Goal: Transaction & Acquisition: Purchase product/service

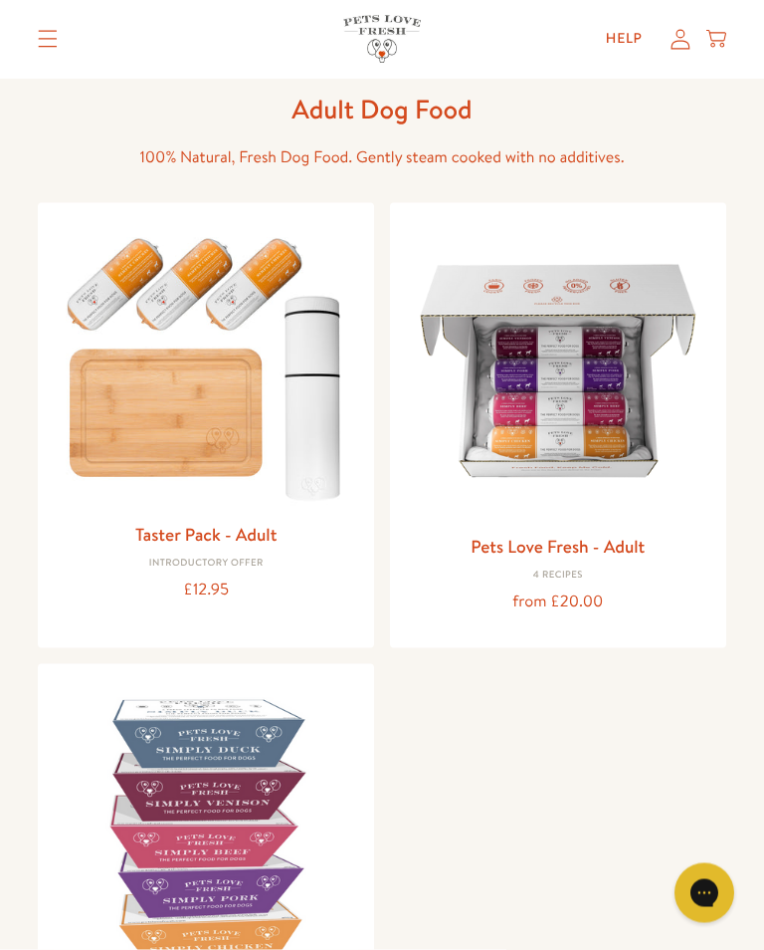
scroll to position [92, 0]
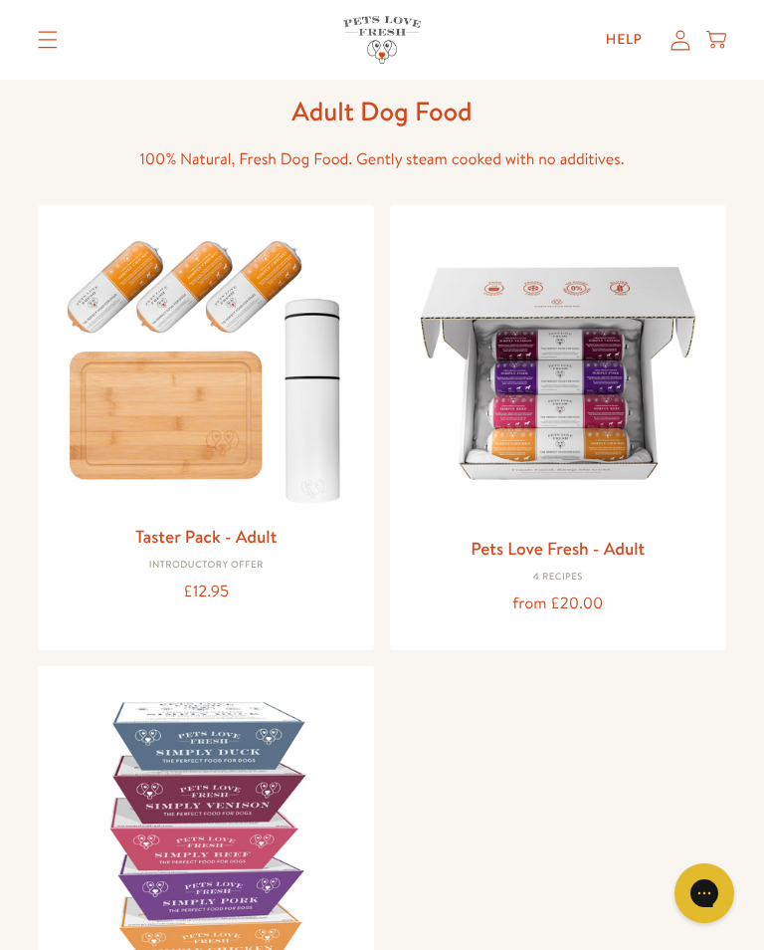
click at [583, 396] on img at bounding box center [558, 373] width 305 height 305
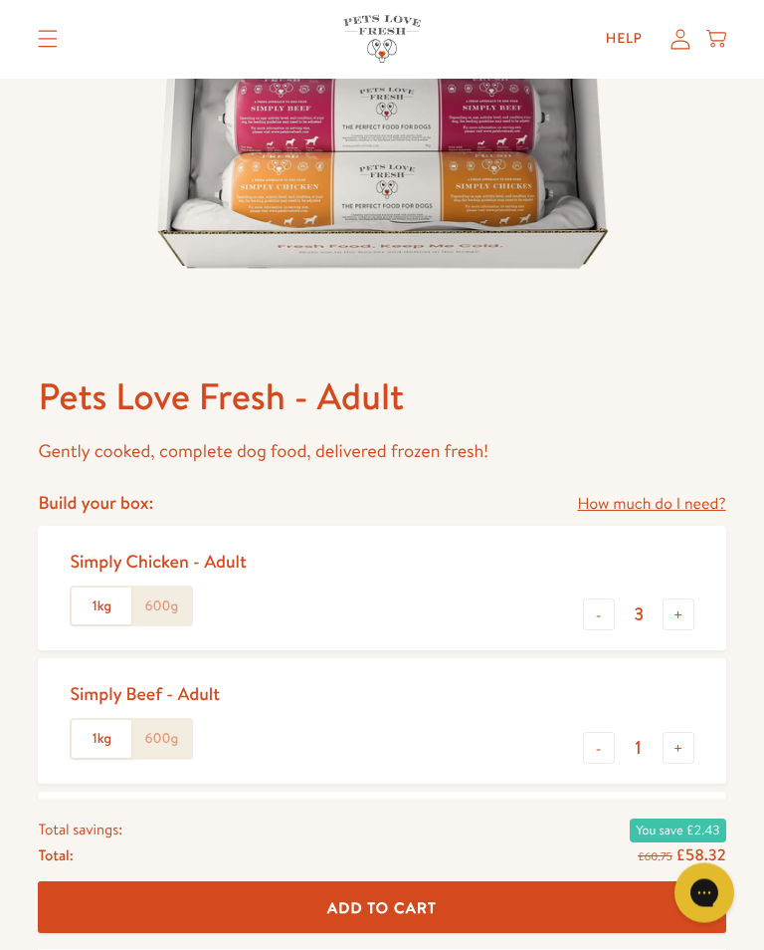
scroll to position [438, 0]
click at [88, 594] on label "1kg" at bounding box center [102, 606] width 60 height 38
click at [0, 0] on input "1kg" at bounding box center [0, 0] width 0 height 0
click at [692, 611] on button "+" at bounding box center [679, 614] width 32 height 32
type input "4"
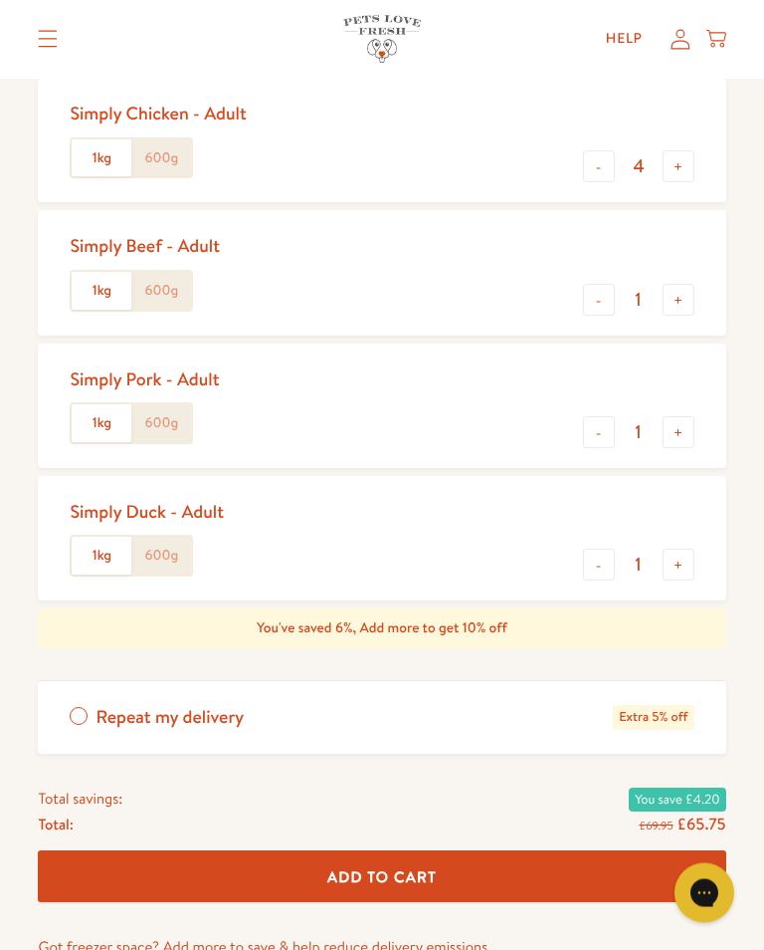
scroll to position [887, 0]
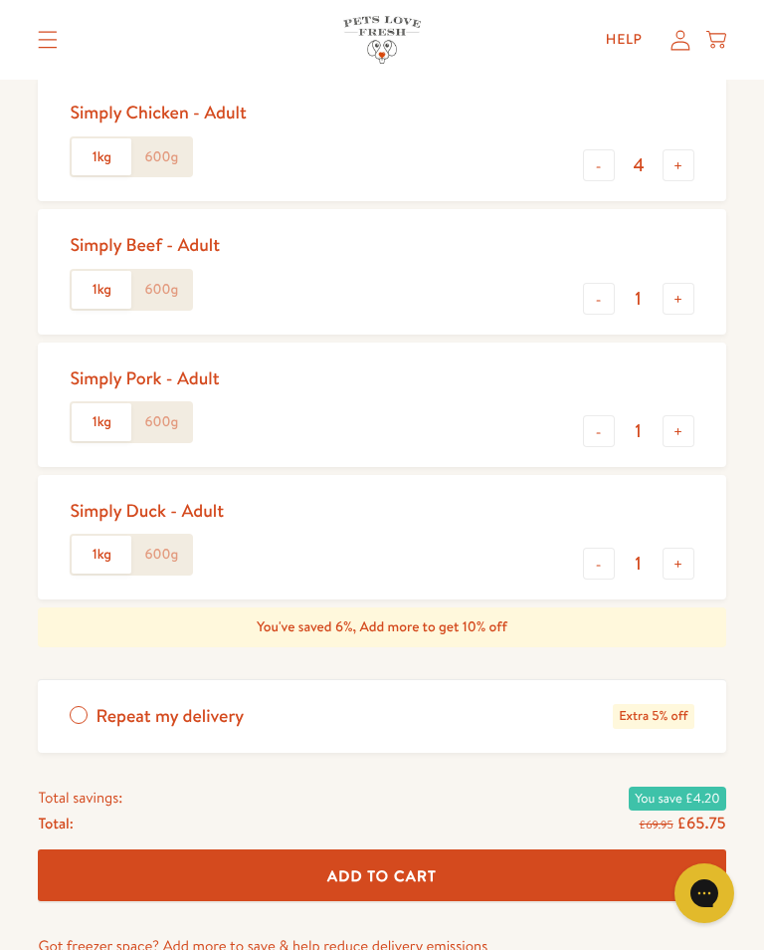
click at [681, 291] on button "+" at bounding box center [679, 299] width 32 height 32
type input "2"
click at [686, 173] on button "+" at bounding box center [679, 165] width 32 height 32
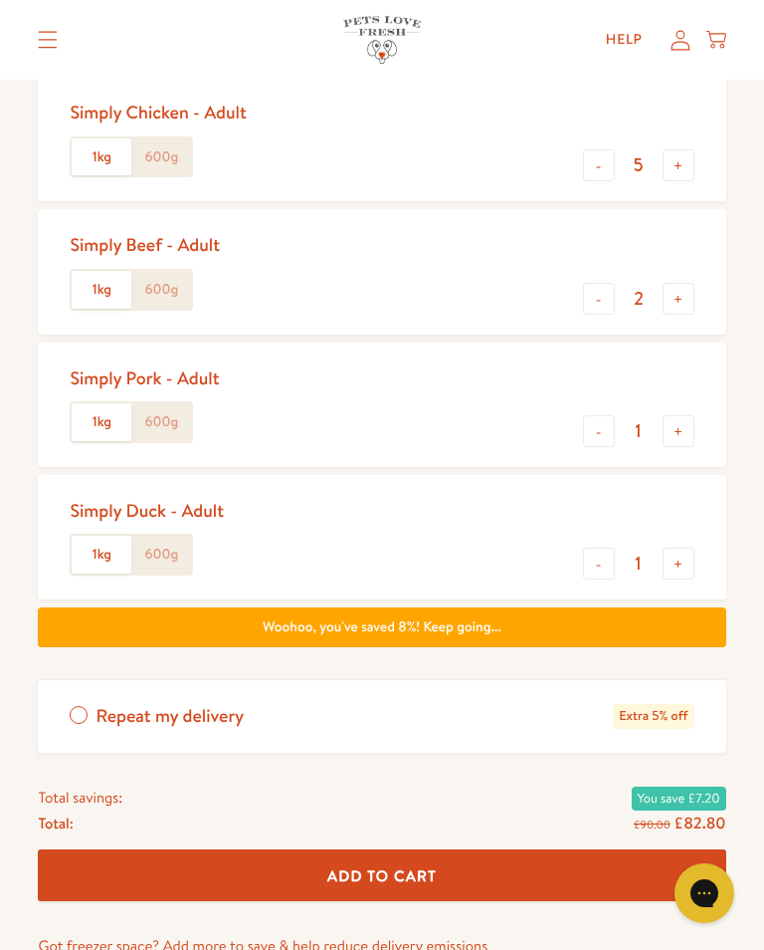
click at [597, 165] on button "-" at bounding box center [599, 165] width 32 height 32
type input "4"
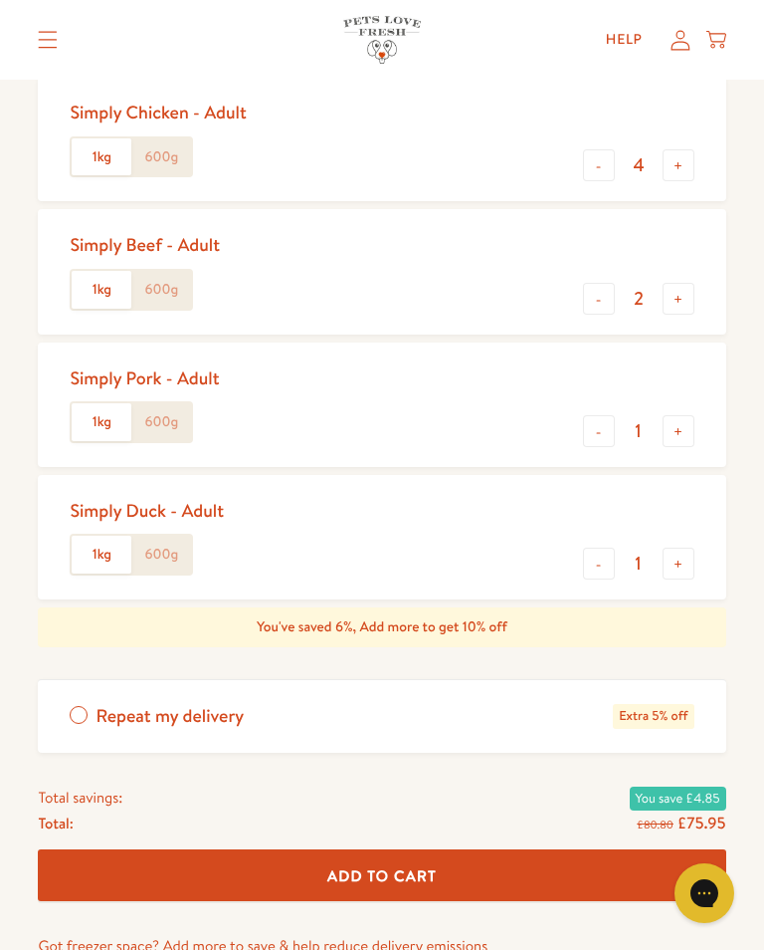
click at [82, 703] on label "Repeat my delivery Extra 5% off" at bounding box center [382, 716] width 688 height 73
click at [0, 0] on input "Repeat my delivery Extra 5% off" at bounding box center [0, 0] width 0 height 0
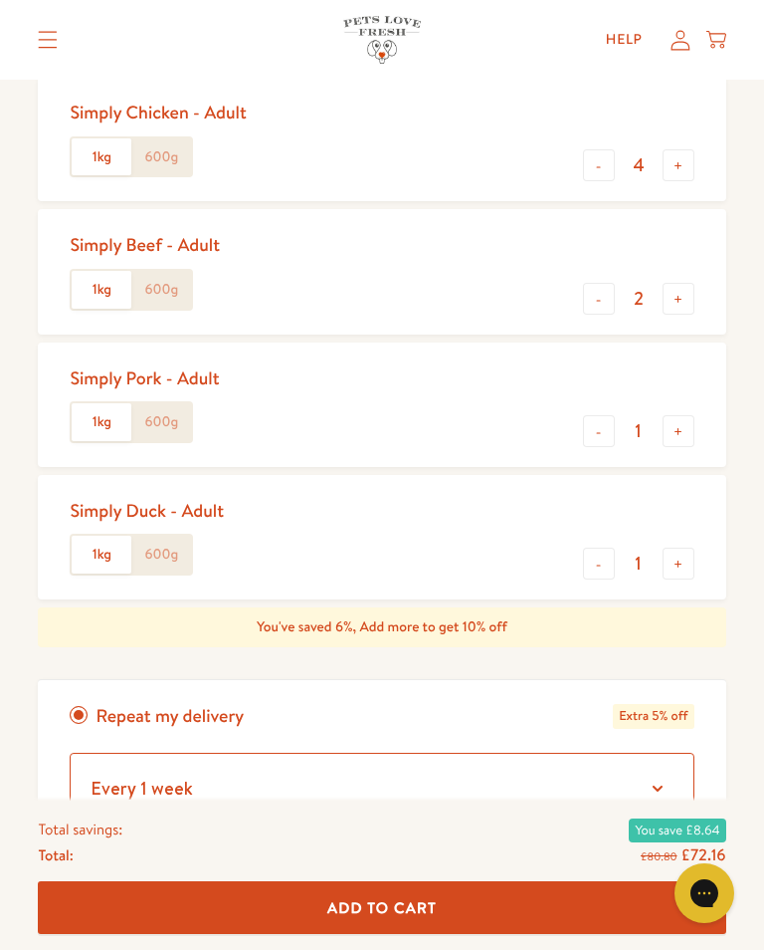
click at [669, 777] on select "Every 1 week Every 2 weeks Every 3 weeks Every 5 weeks Every 7 weeks Every 11 w…" at bounding box center [382, 789] width 624 height 72
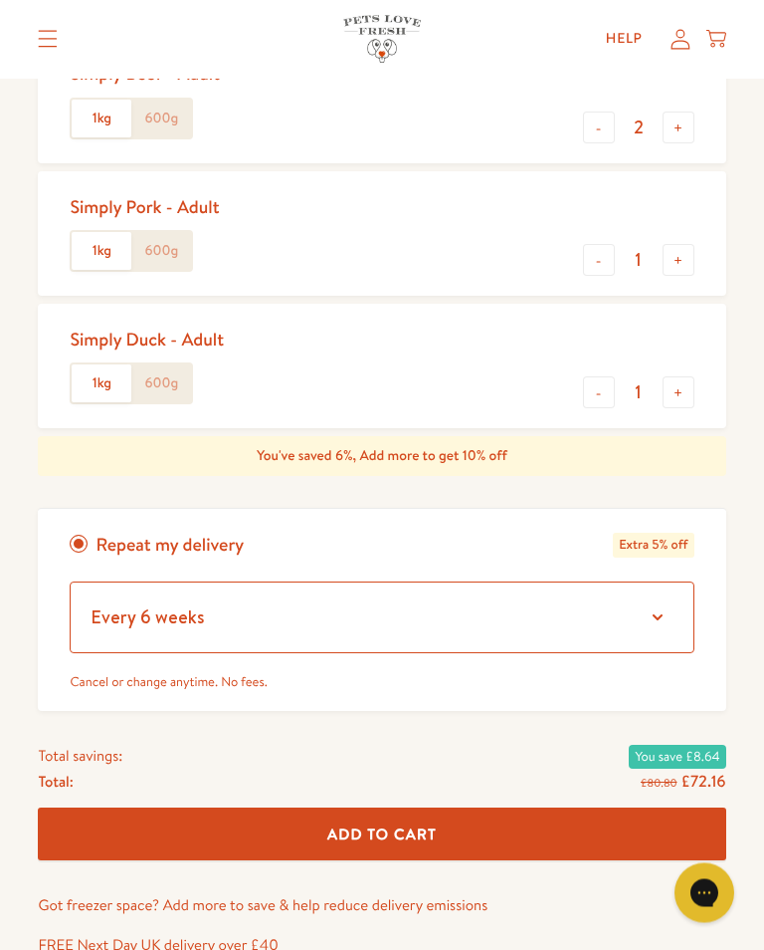
scroll to position [1058, 0]
click at [156, 605] on select "Every 1 week Every 2 weeks Every 3 weeks Every 5 weeks Every 7 weeks Every 11 w…" at bounding box center [382, 617] width 624 height 72
select select "Every 5 weeks"
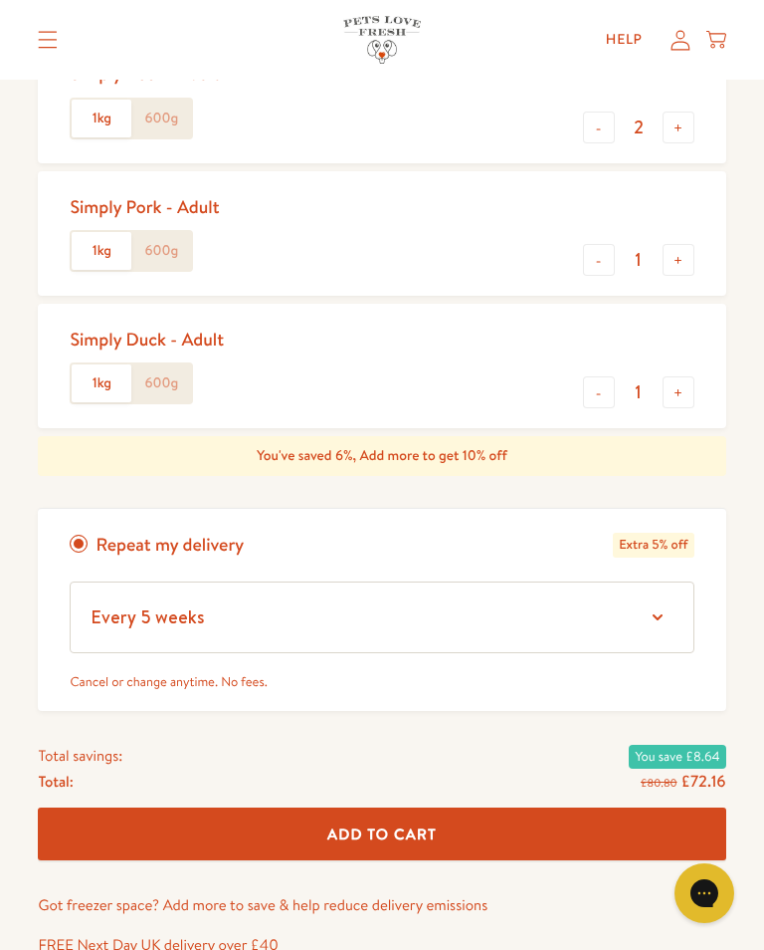
click at [596, 260] on button "-" at bounding box center [599, 260] width 32 height 32
type input "0"
click at [596, 390] on button "-" at bounding box center [599, 392] width 32 height 32
type input "0"
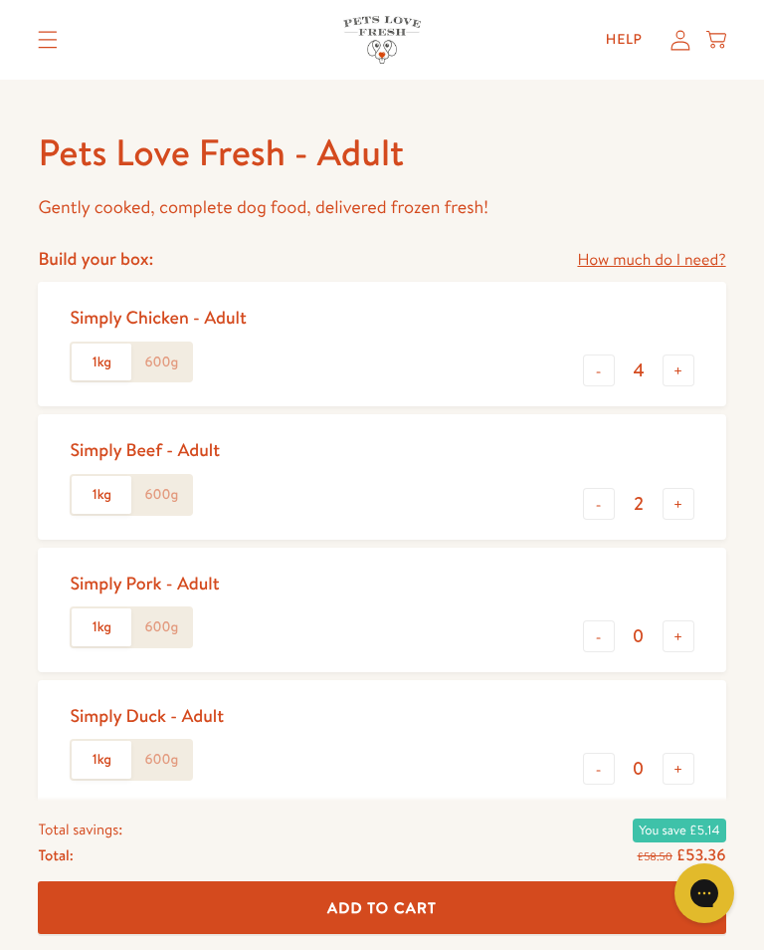
scroll to position [681, 0]
click at [693, 362] on button "+" at bounding box center [679, 371] width 32 height 32
type input "5"
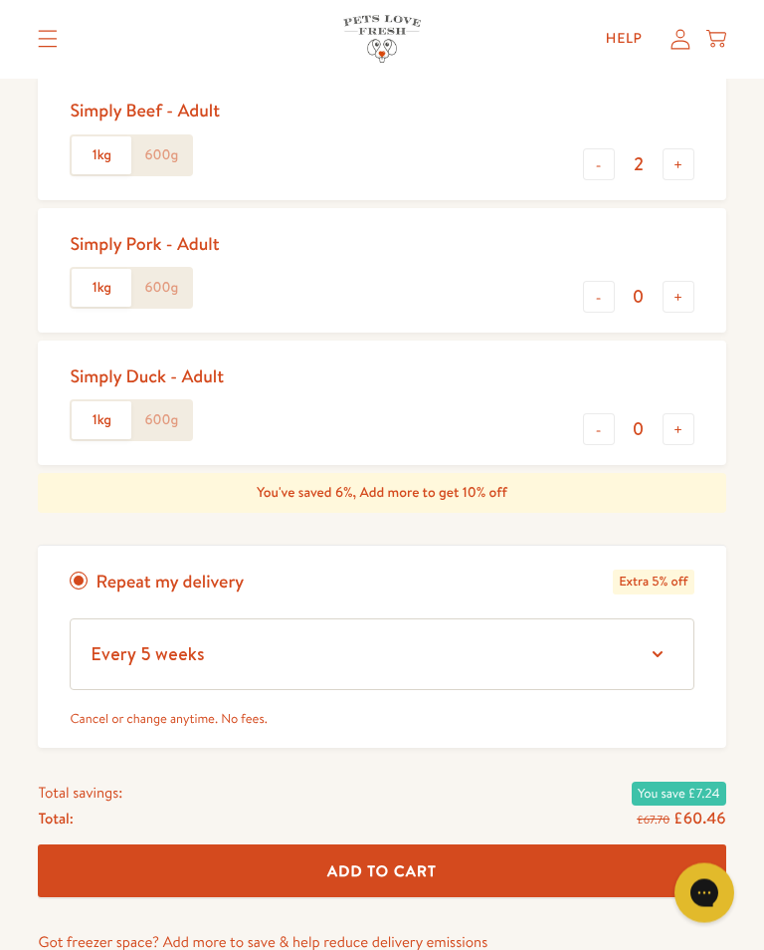
scroll to position [1022, 0]
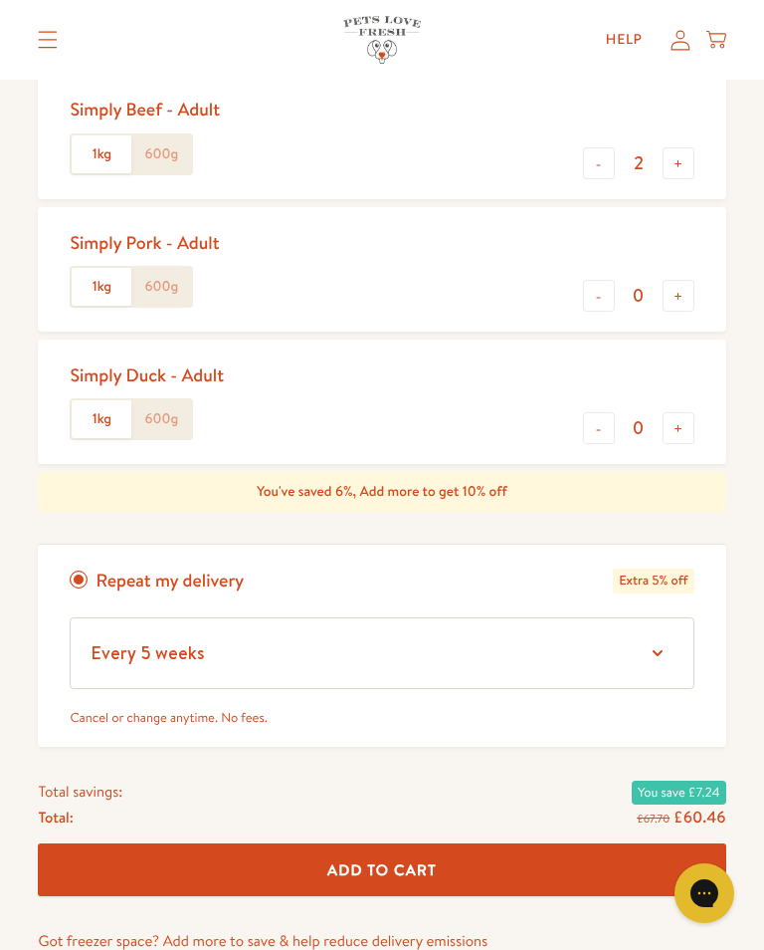
click at [420, 859] on span "Add To Cart" at bounding box center [381, 869] width 109 height 21
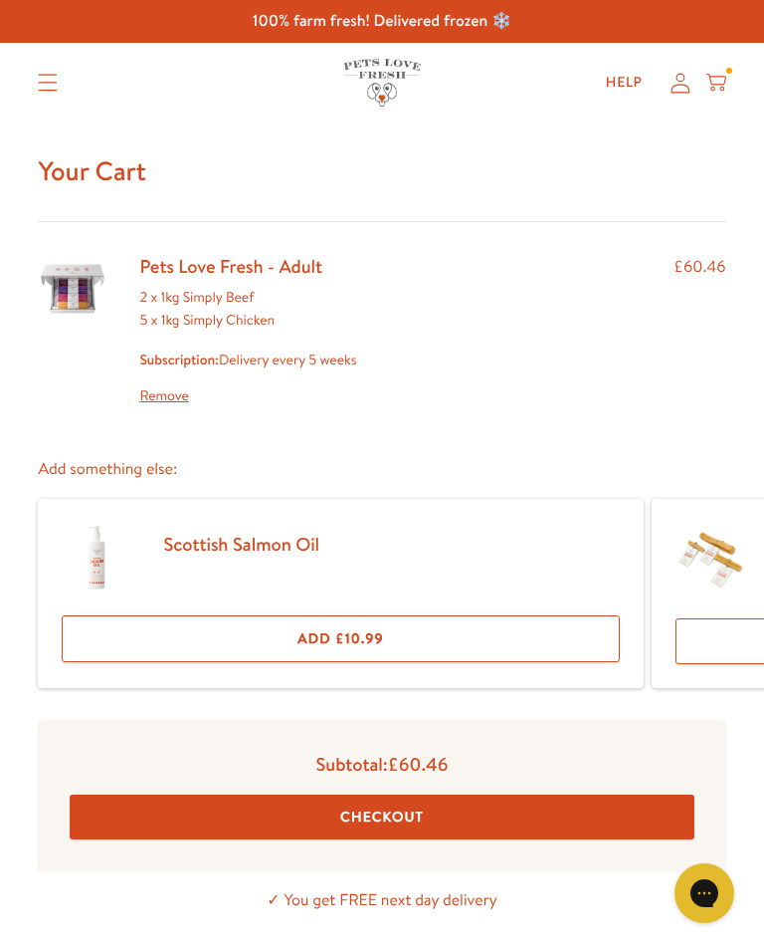
click at [386, 811] on button "Checkout" at bounding box center [382, 816] width 624 height 45
